Goal: Task Accomplishment & Management: Manage account settings

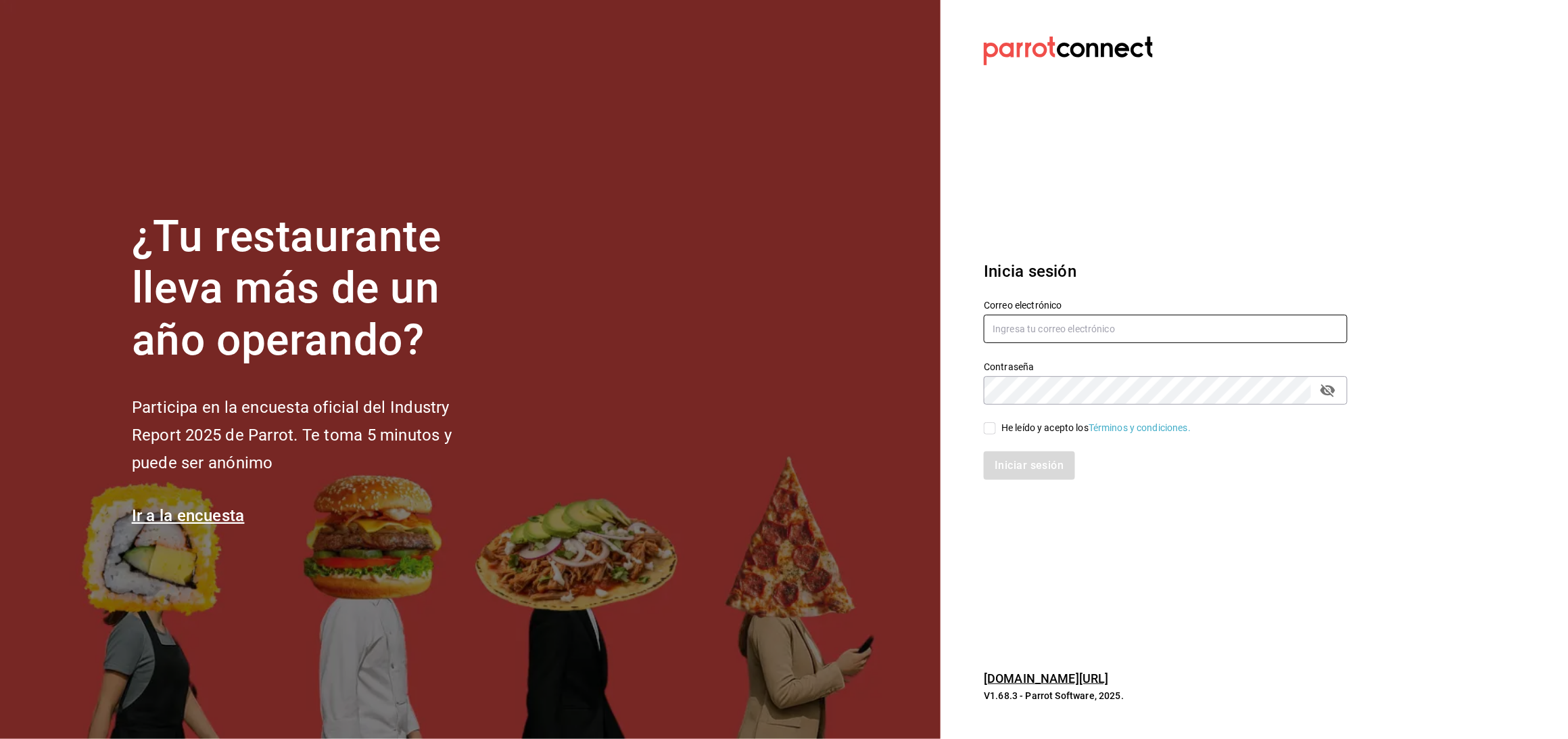
click at [1034, 328] on input "text" at bounding box center [1165, 328] width 364 height 28
type input "anyulope@outlook.com"
click at [1327, 391] on icon "passwordField" at bounding box center [1328, 391] width 15 height 13
click at [996, 425] on input "He leído y acepto los Términos y condiciones." at bounding box center [990, 428] width 12 height 12
checkbox input "true"
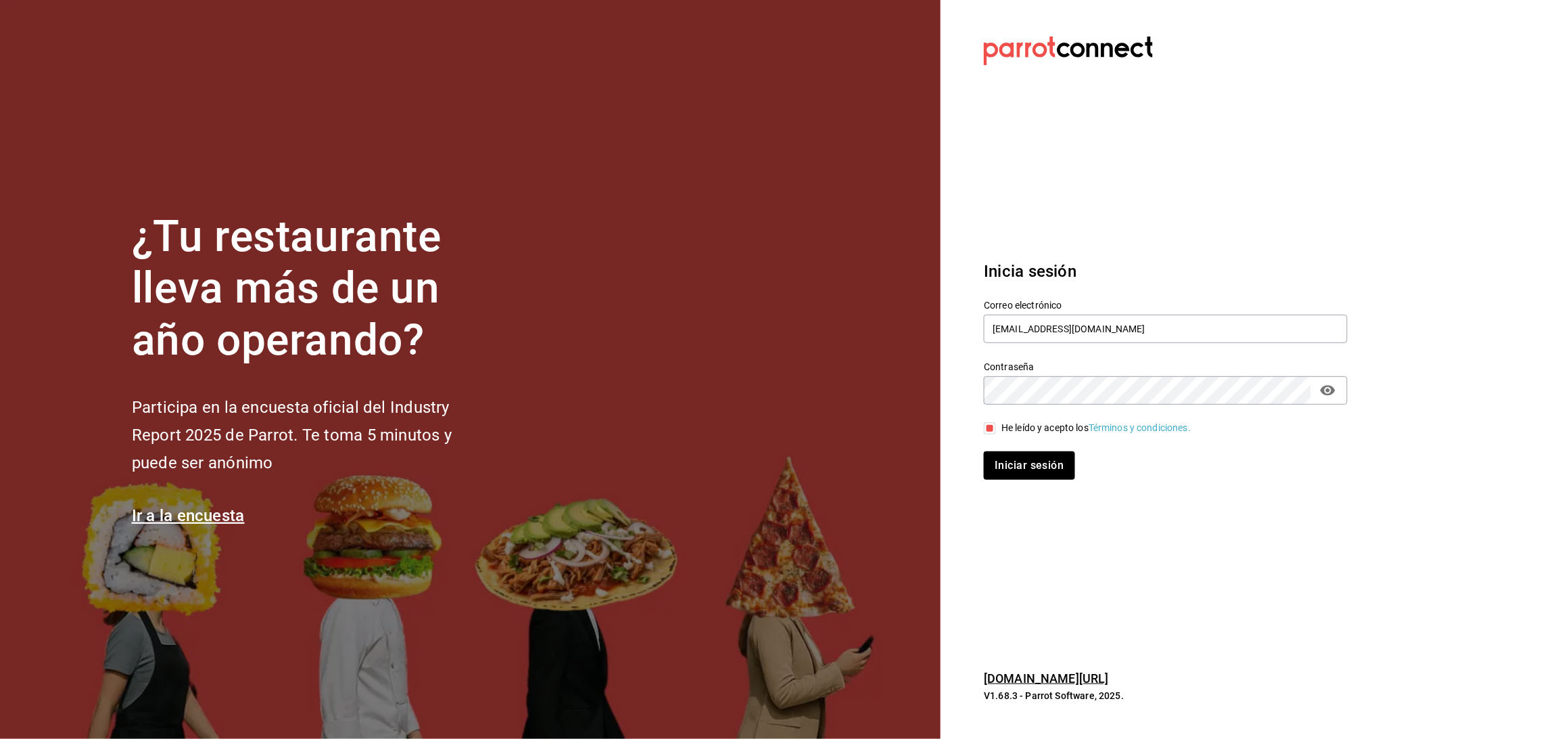
click at [996, 449] on div "Iniciar sesión" at bounding box center [1157, 457] width 380 height 45
click at [996, 461] on button "Iniciar sesión" at bounding box center [1029, 465] width 92 height 28
